Goal: Find contact information: Find contact information

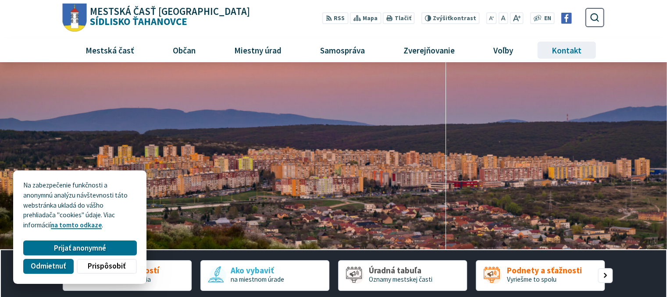
click at [563, 51] on span "Kontakt" at bounding box center [567, 50] width 36 height 24
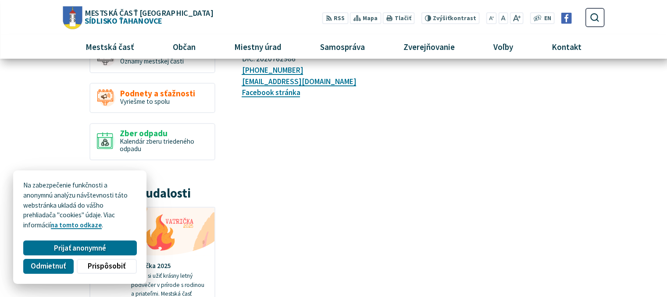
scroll to position [88, 0]
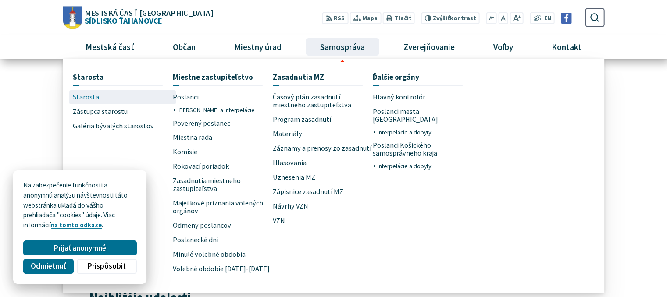
click at [93, 98] on span "Starosta" at bounding box center [86, 97] width 26 height 14
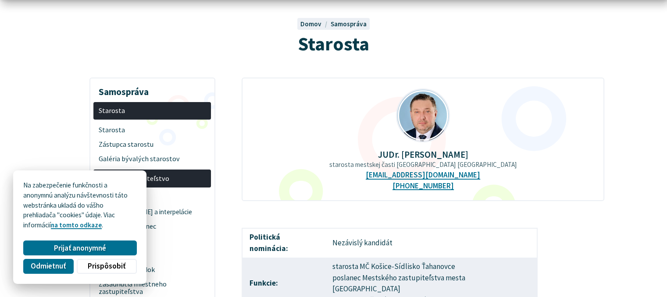
scroll to position [88, 0]
